Goal: Navigation & Orientation: Find specific page/section

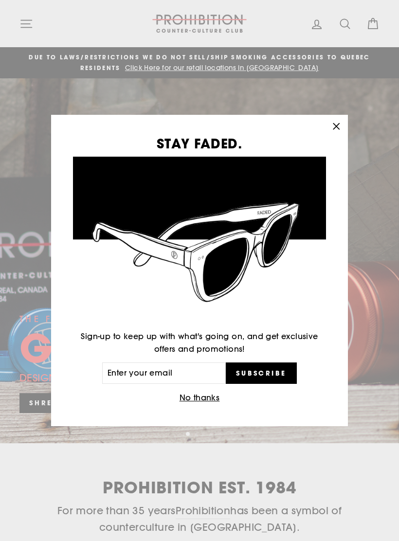
click at [339, 127] on icon "button" at bounding box center [336, 127] width 14 height 14
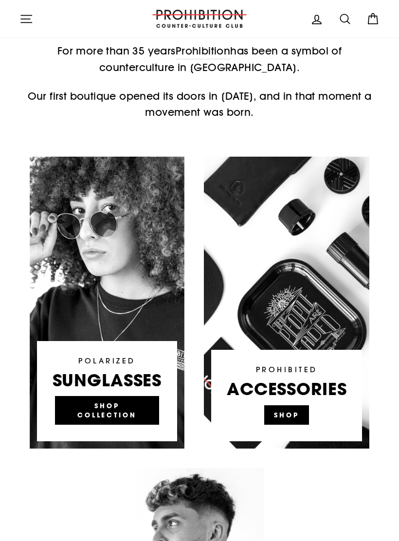
scroll to position [450, 0]
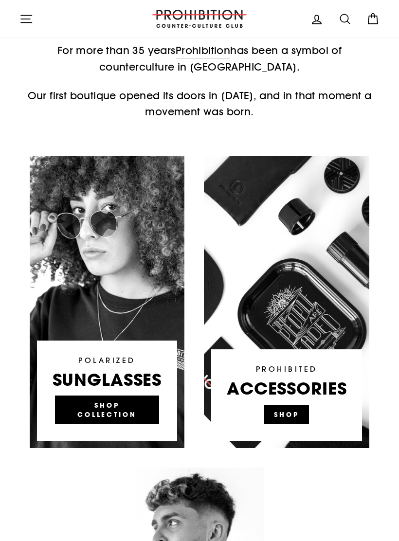
click at [289, 413] on link at bounding box center [286, 302] width 165 height 292
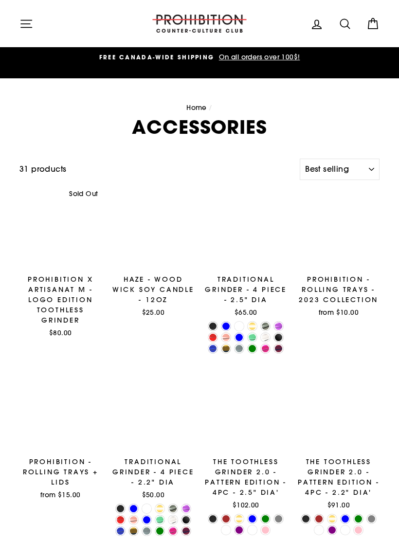
select select "best-selling"
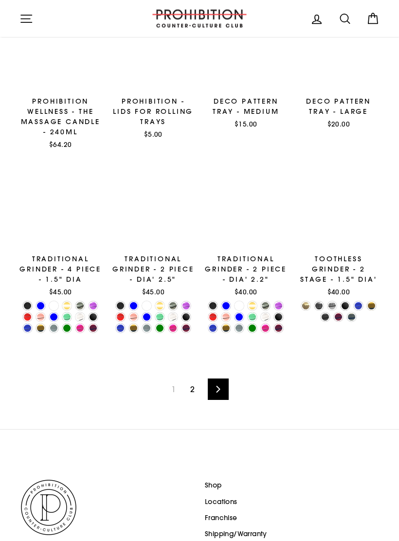
scroll to position [1073, 0]
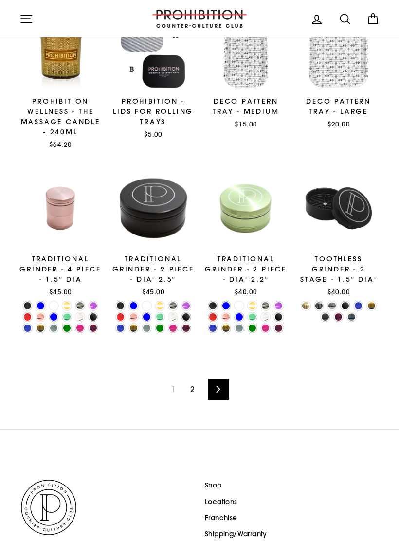
click at [194, 385] on link "2" at bounding box center [192, 389] width 16 height 16
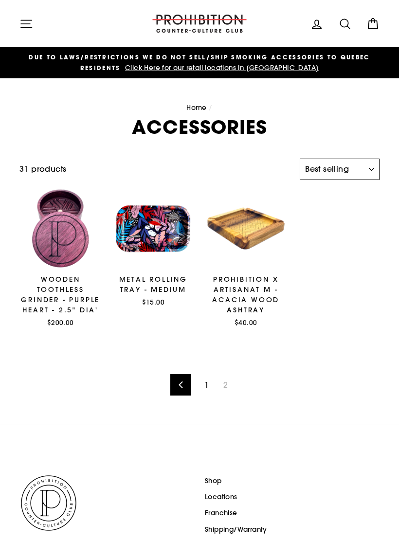
click at [367, 166] on select "Sort Featured Best selling Alphabetically, A-Z Alphabetically, Z-A Price, low t…" at bounding box center [339, 168] width 80 height 21
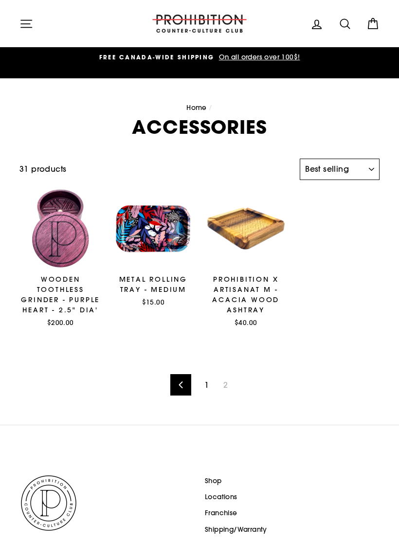
select select "price-descending"
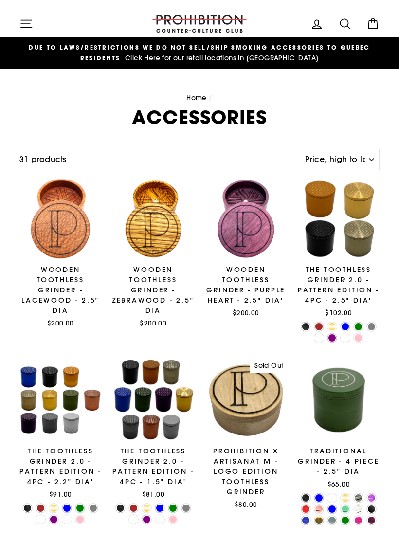
click at [25, 20] on icon "button" at bounding box center [26, 24] width 14 height 14
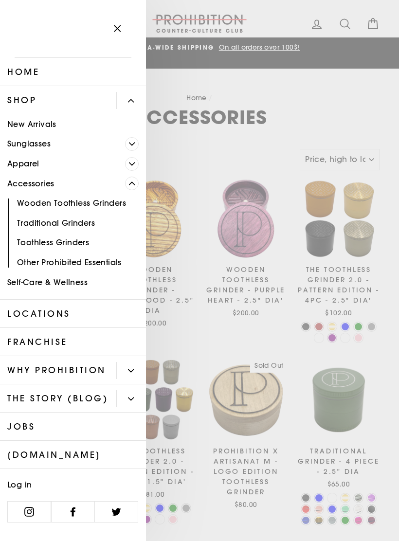
click at [101, 313] on link "Locations" at bounding box center [73, 313] width 146 height 28
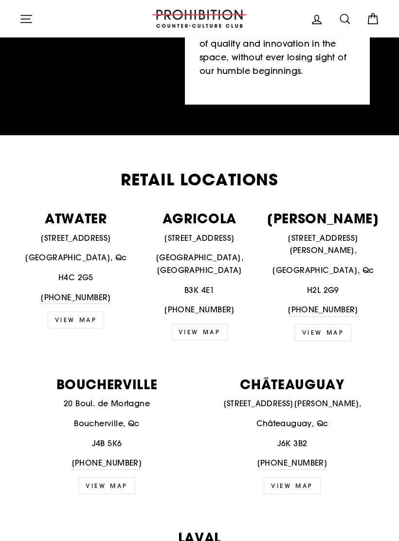
scroll to position [248, 0]
